Goal: Navigation & Orientation: Find specific page/section

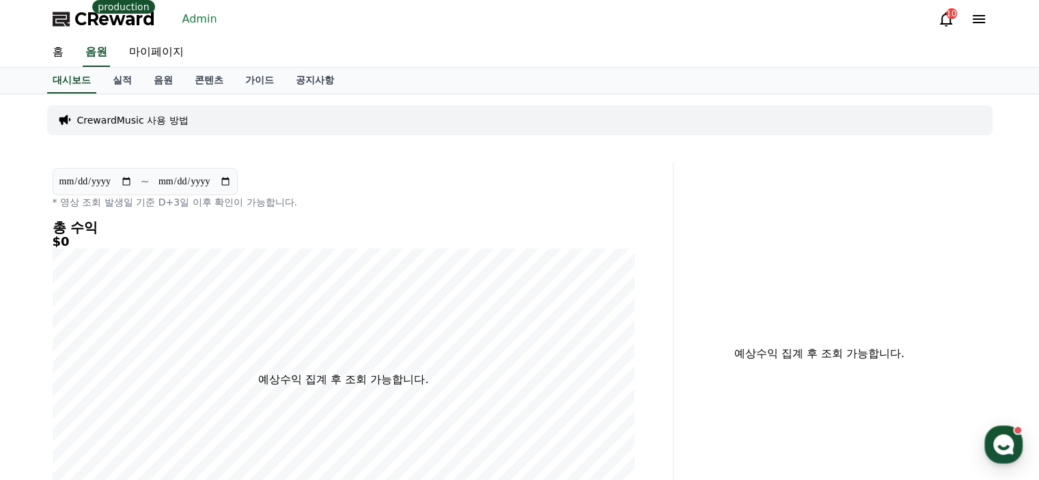
click at [196, 13] on link "Admin" at bounding box center [200, 19] width 46 height 22
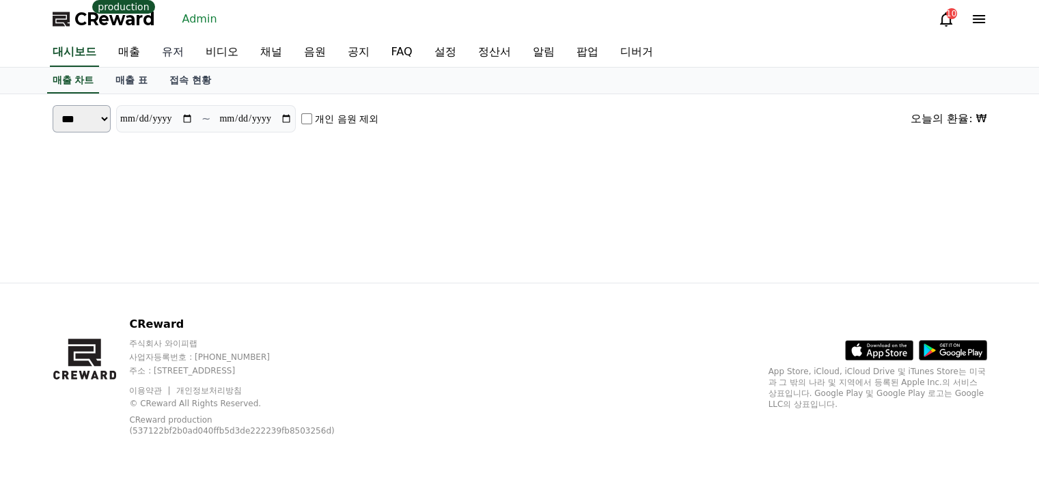
click at [167, 51] on link "유저" at bounding box center [173, 52] width 44 height 29
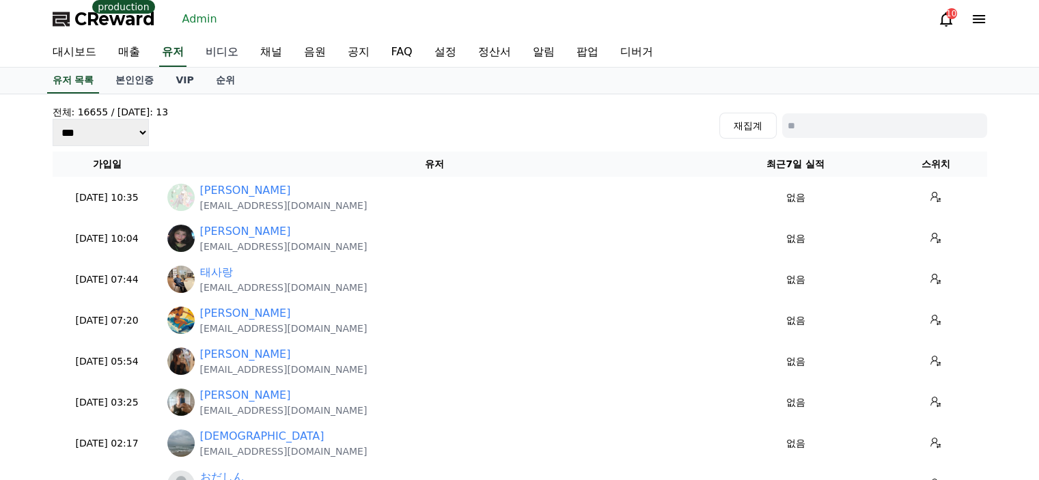
click at [240, 51] on link "비디오" at bounding box center [222, 52] width 55 height 29
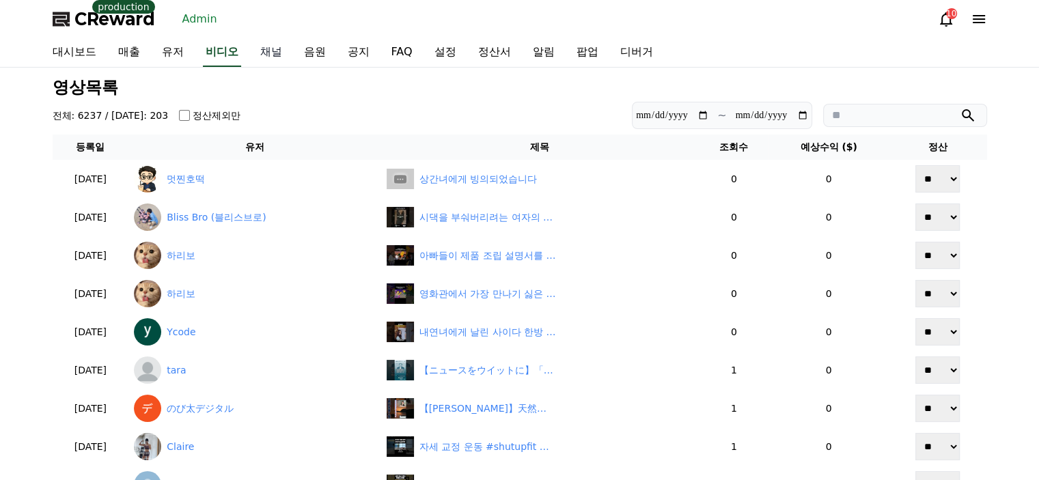
click at [257, 47] on link "채널" at bounding box center [271, 52] width 44 height 29
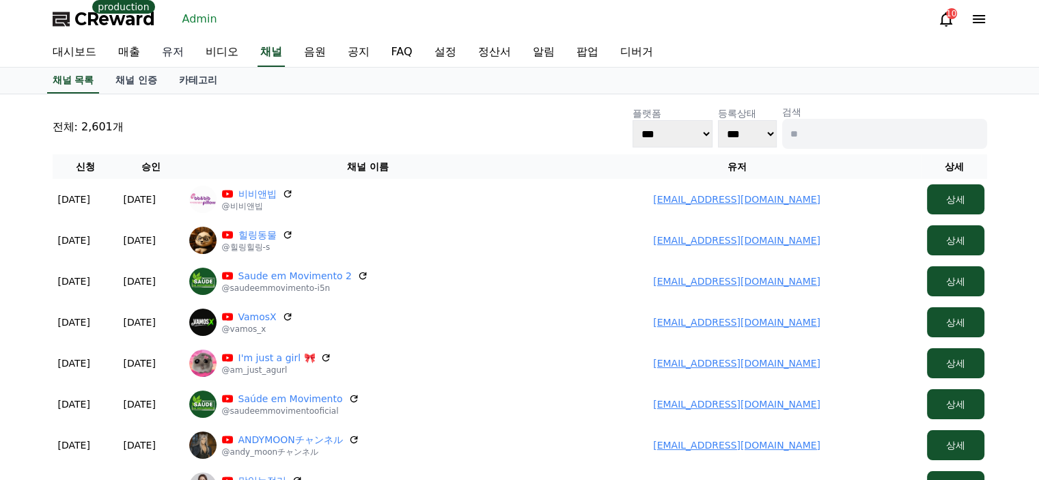
click at [188, 53] on link "유저" at bounding box center [173, 52] width 44 height 29
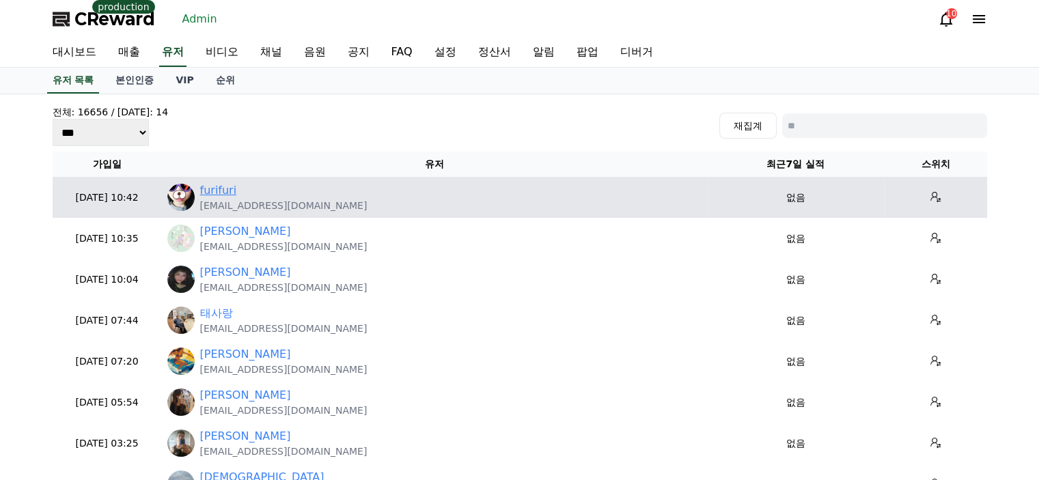
click at [229, 190] on link "furifuri" at bounding box center [218, 190] width 37 height 16
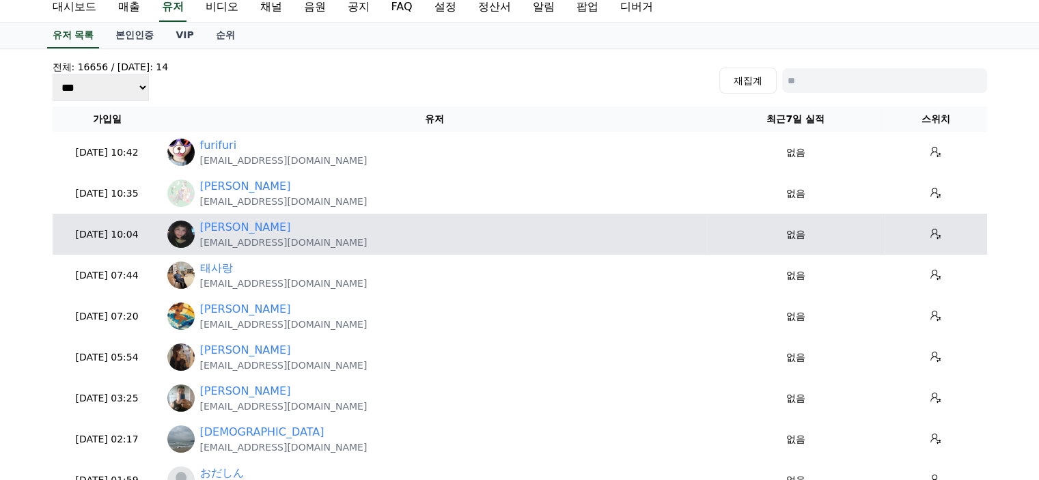
scroll to position [68, 0]
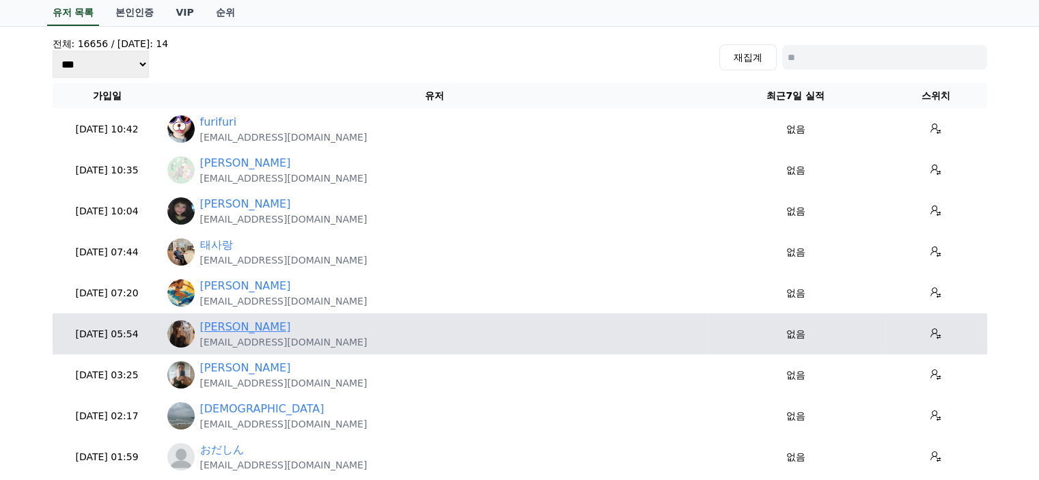
click at [268, 326] on link "Paula Takahashi" at bounding box center [245, 327] width 91 height 16
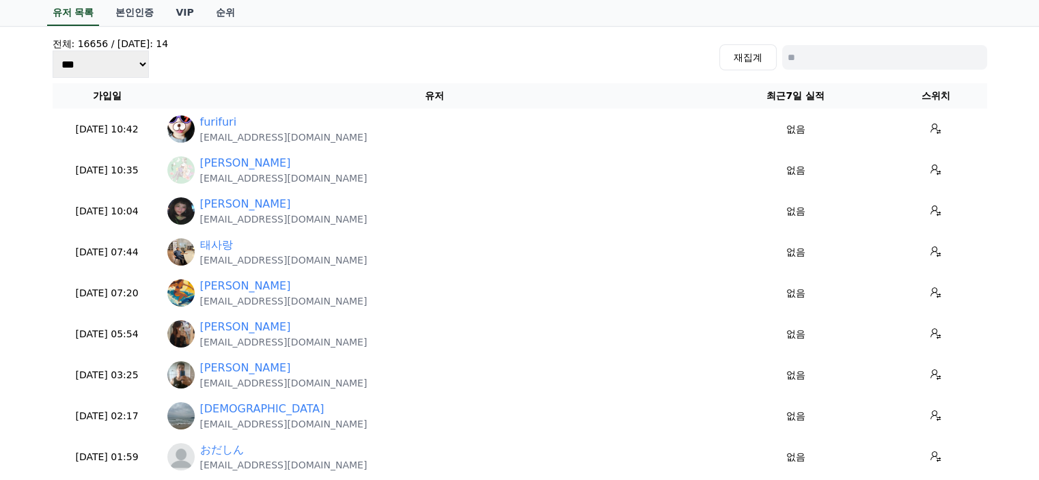
scroll to position [0, 0]
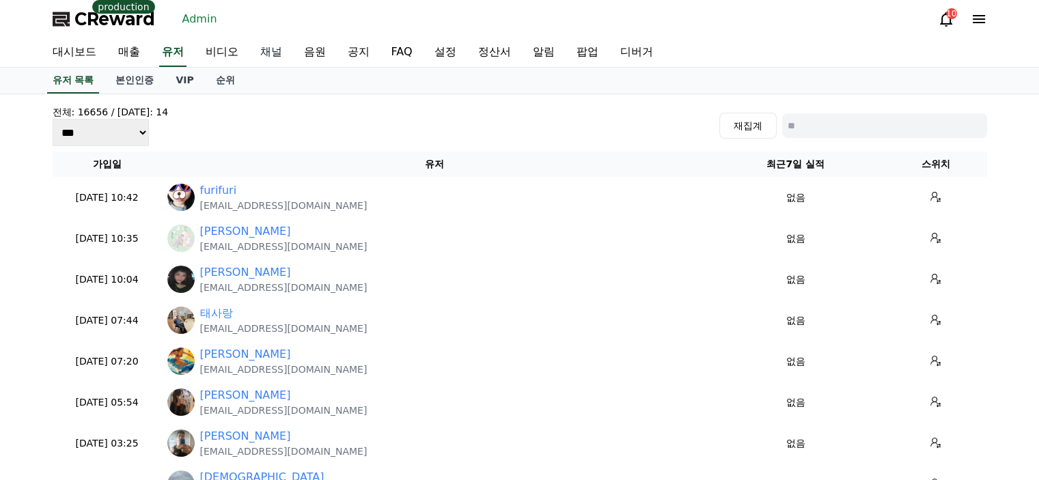
click at [284, 59] on link "채널" at bounding box center [271, 52] width 44 height 29
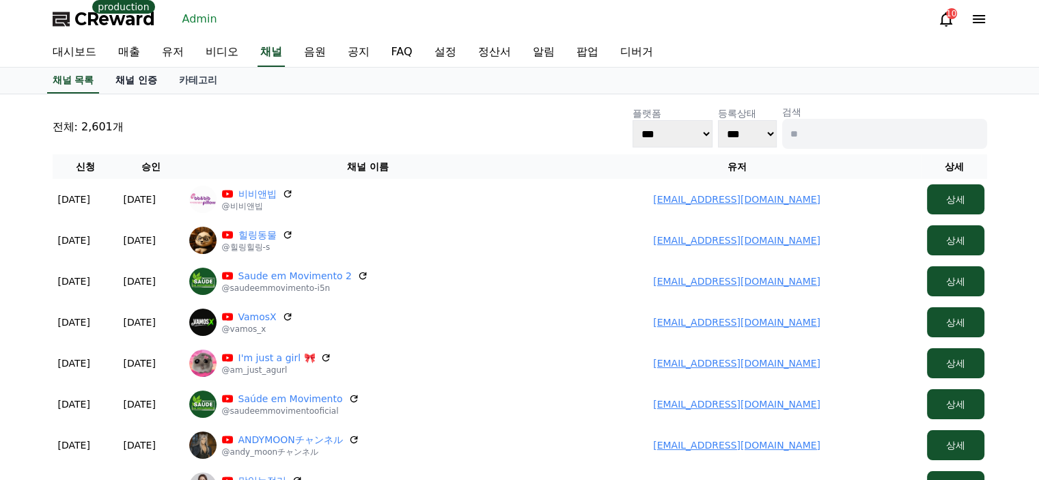
click at [141, 85] on link "채널 인증" at bounding box center [136, 81] width 64 height 26
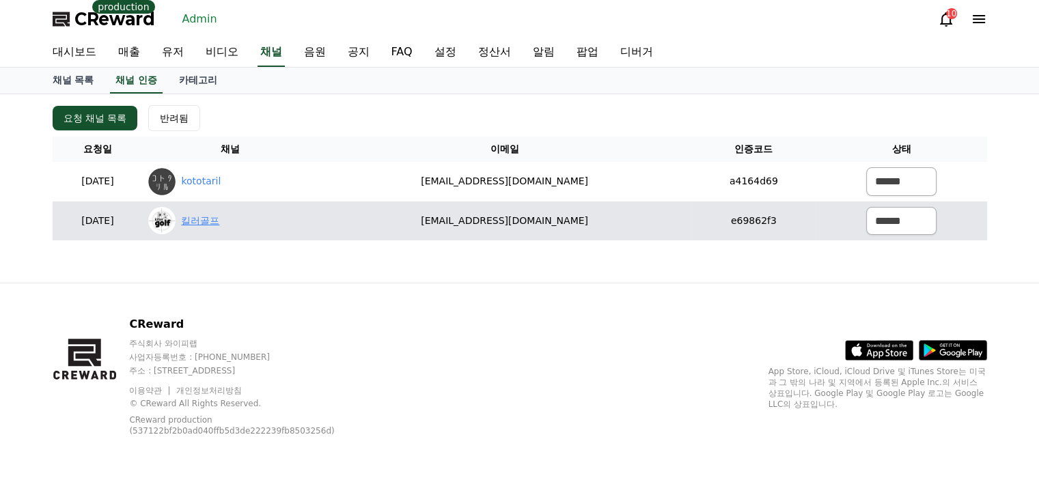
click at [219, 222] on link "킬러골프" at bounding box center [200, 221] width 38 height 14
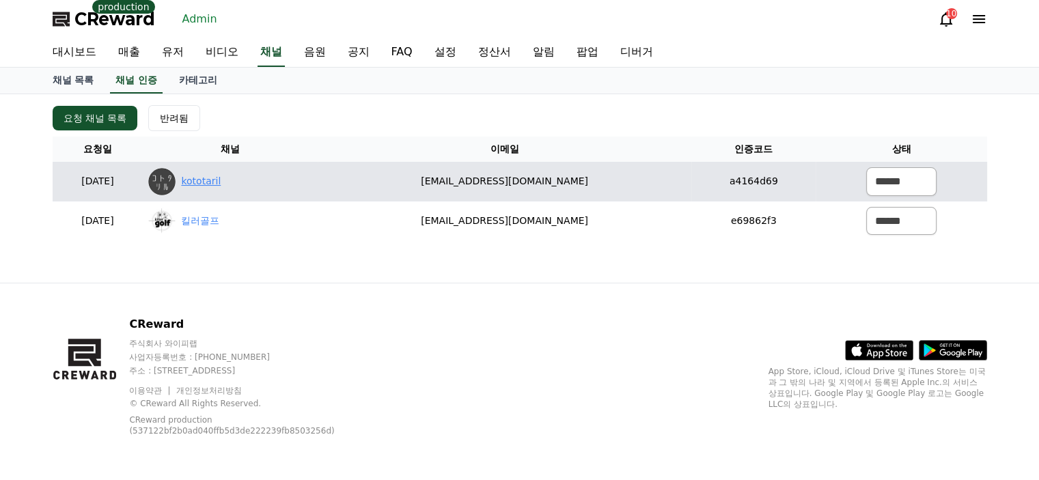
click at [221, 185] on link "kototaril" at bounding box center [201, 181] width 40 height 14
